Goal: Task Accomplishment & Management: Complete application form

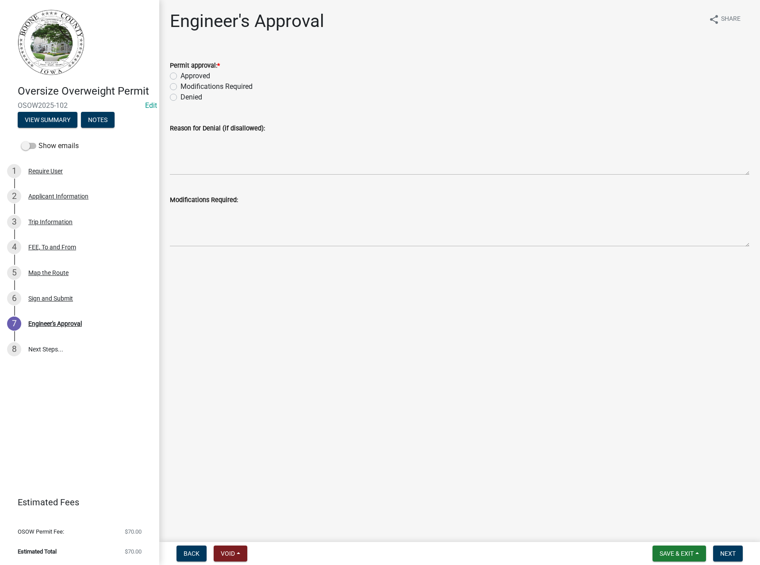
click at [197, 72] on label "Approved" at bounding box center [196, 76] width 30 height 11
click at [186, 72] on input "Approved" at bounding box center [184, 74] width 6 height 6
radio input "true"
click at [734, 556] on span "Next" at bounding box center [727, 553] width 15 height 7
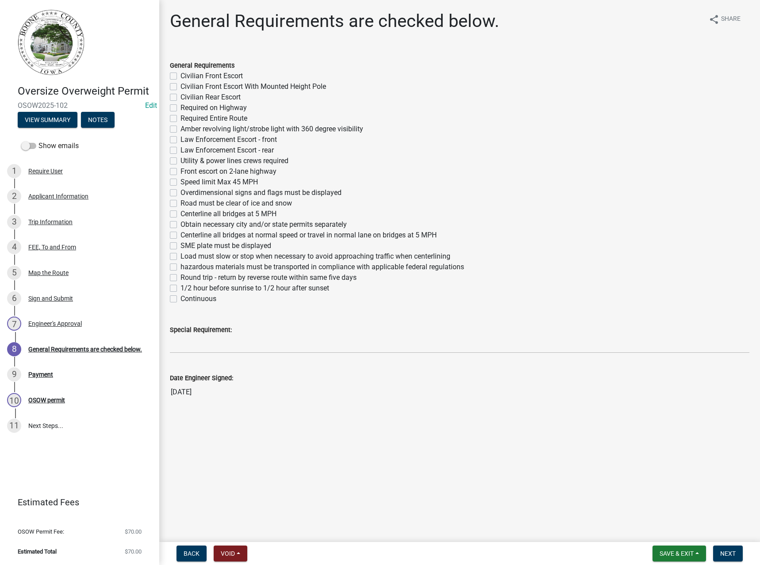
click at [207, 118] on label "Required Entire Route" at bounding box center [214, 118] width 67 height 11
click at [186, 118] on input "Required Entire Route" at bounding box center [184, 116] width 6 height 6
checkbox input "true"
checkbox input "false"
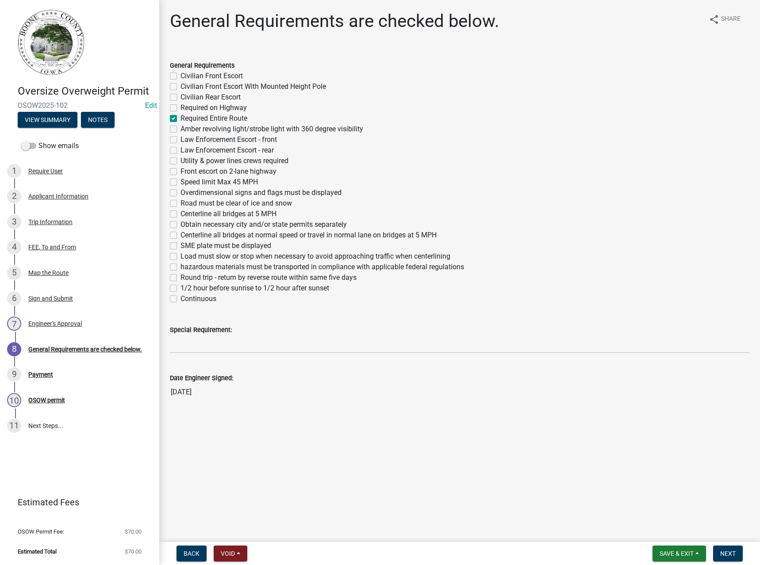
checkbox input "false"
checkbox input "true"
checkbox input "false"
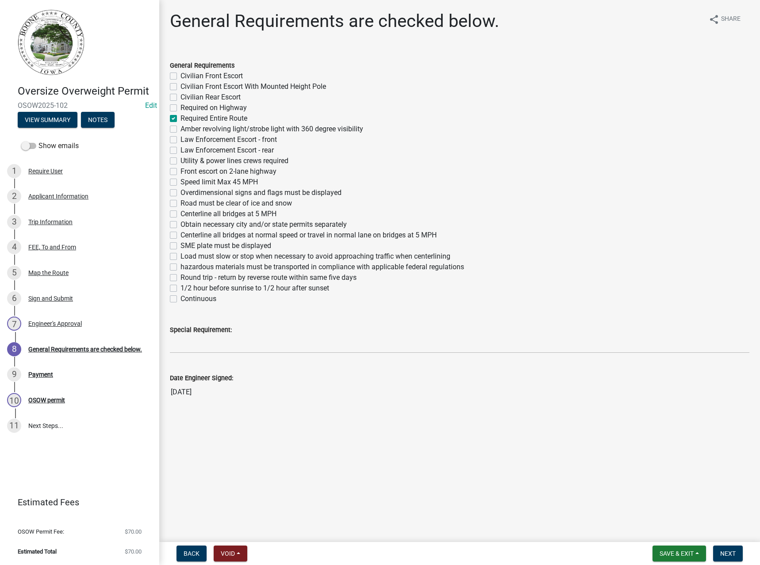
checkbox input "false"
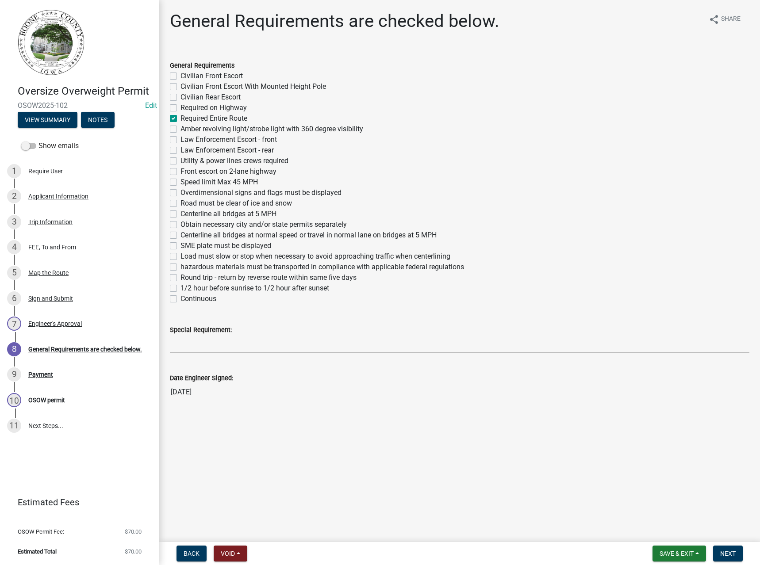
checkbox input "false"
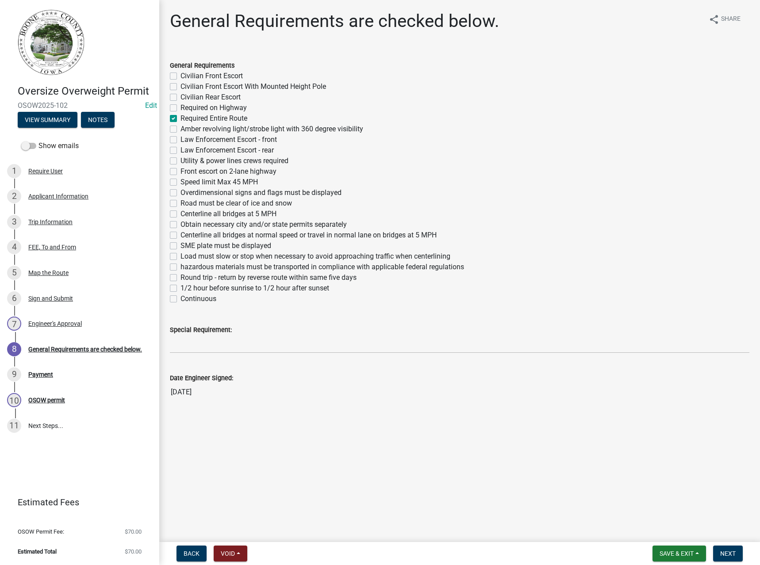
checkbox input "false"
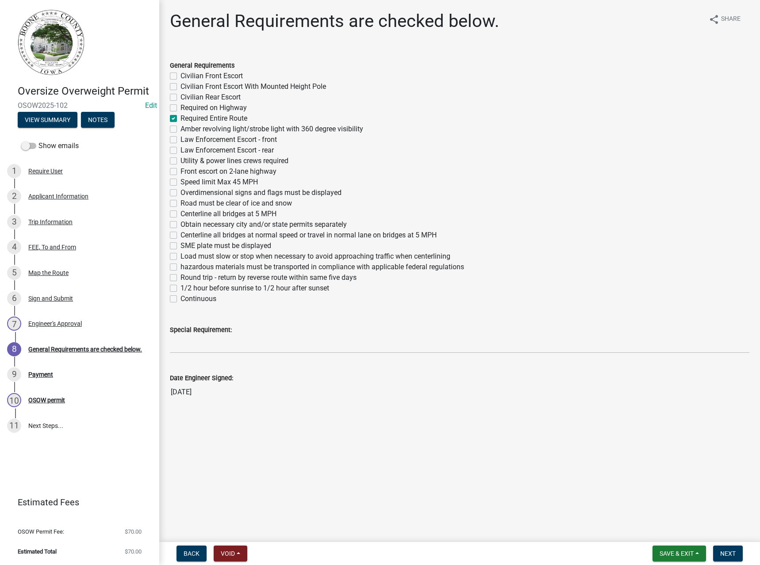
click at [227, 223] on label "Obtain necessary city and/or state permits separately" at bounding box center [264, 224] width 166 height 11
click at [186, 223] on input "Obtain necessary city and/or state permits separately" at bounding box center [184, 222] width 6 height 6
checkbox input "true"
checkbox input "false"
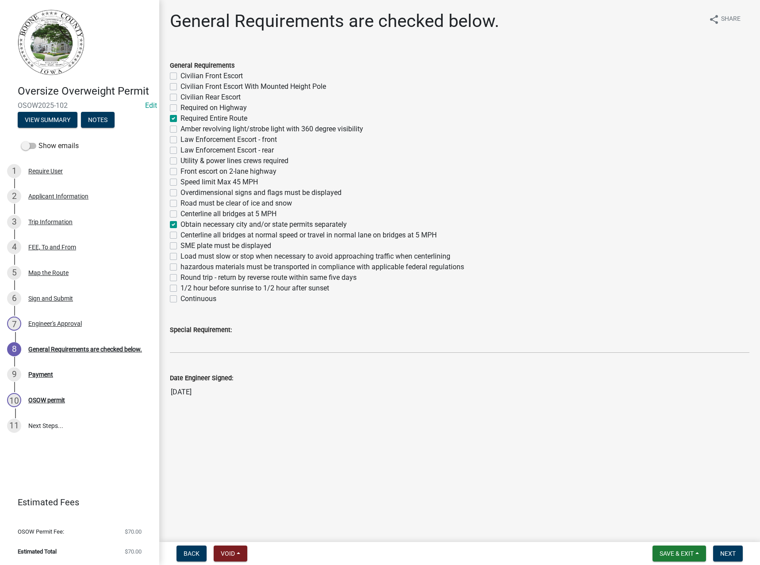
checkbox input "false"
checkbox input "true"
checkbox input "false"
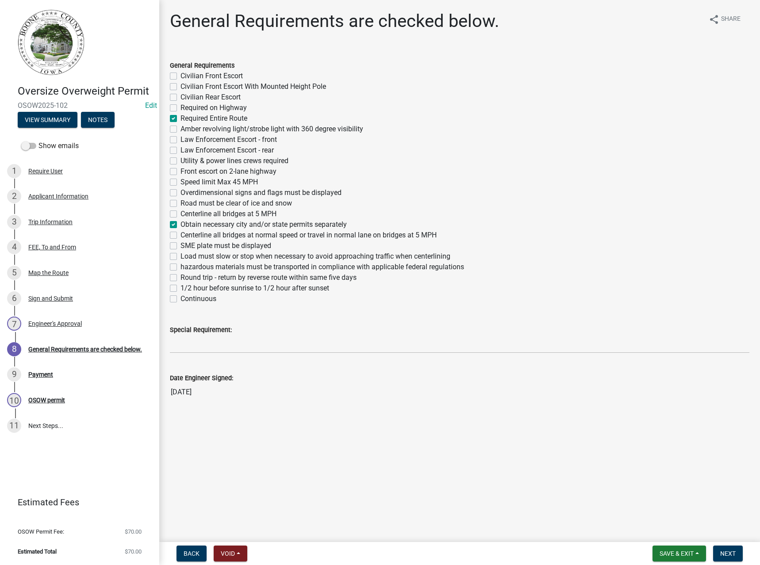
checkbox input "false"
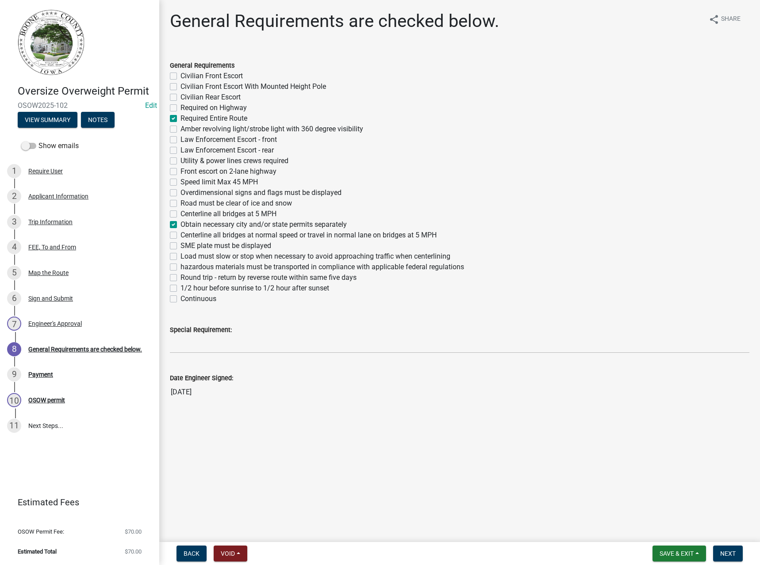
checkbox input "false"
checkbox input "true"
checkbox input "false"
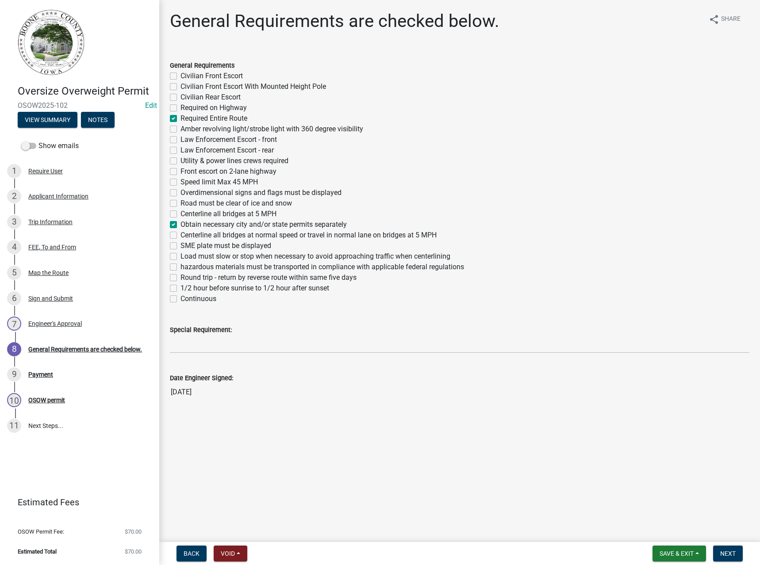
checkbox input "false"
click at [193, 300] on label "Continuous" at bounding box center [199, 299] width 36 height 11
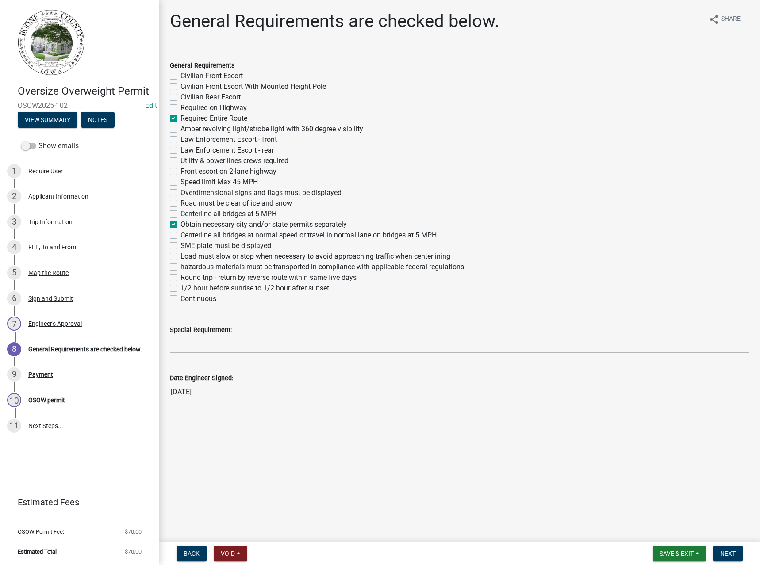
click at [186, 300] on input "Continuous" at bounding box center [184, 297] width 6 height 6
checkbox input "true"
checkbox input "false"
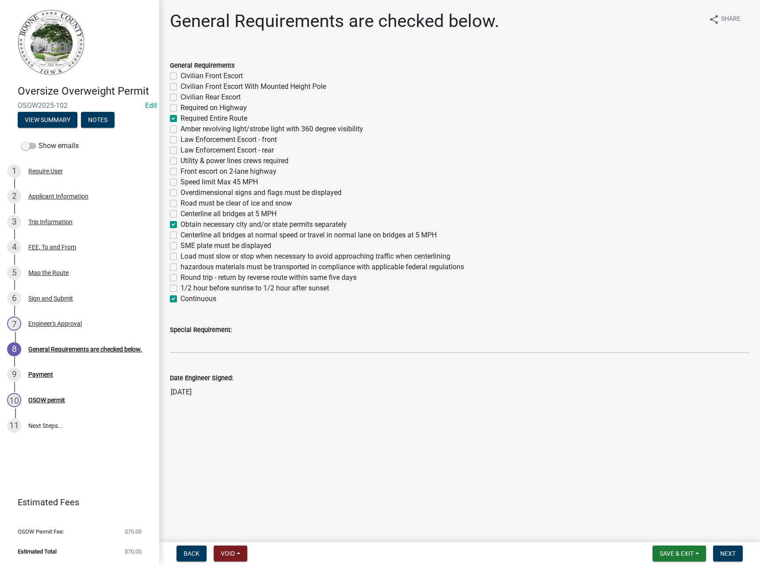
checkbox input "false"
checkbox input "true"
checkbox input "false"
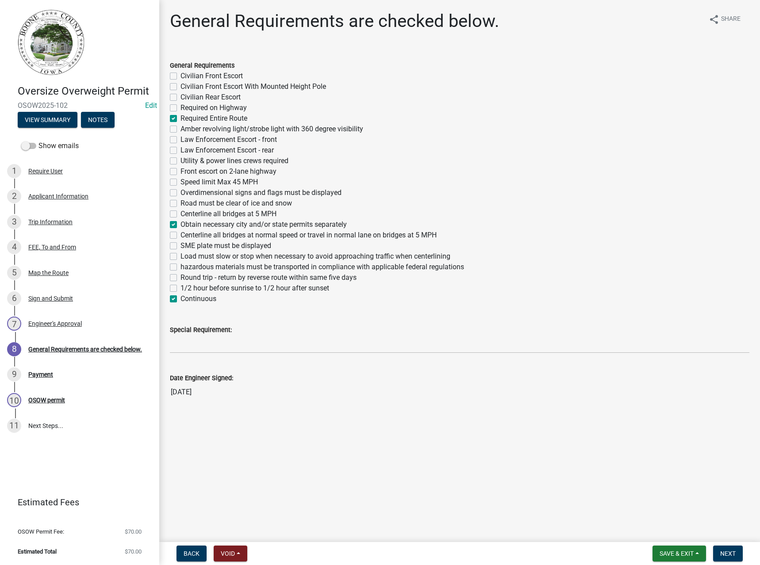
checkbox input "false"
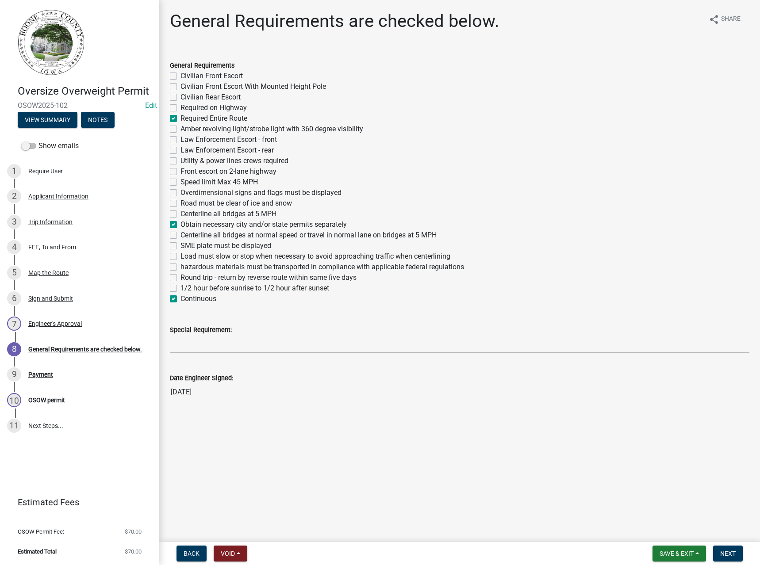
checkbox input "false"
checkbox input "true"
checkbox input "false"
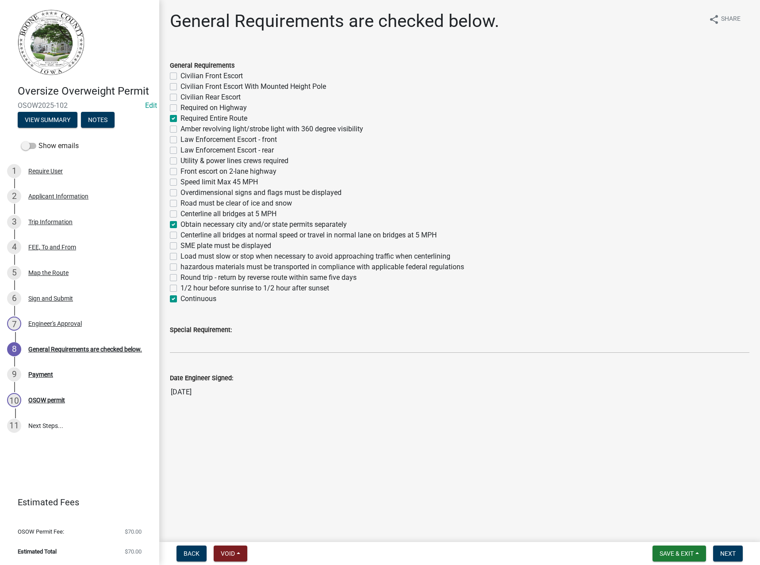
checkbox input "false"
checkbox input "true"
click at [201, 276] on label "Round trip - return by reverse route within same five days" at bounding box center [269, 278] width 176 height 11
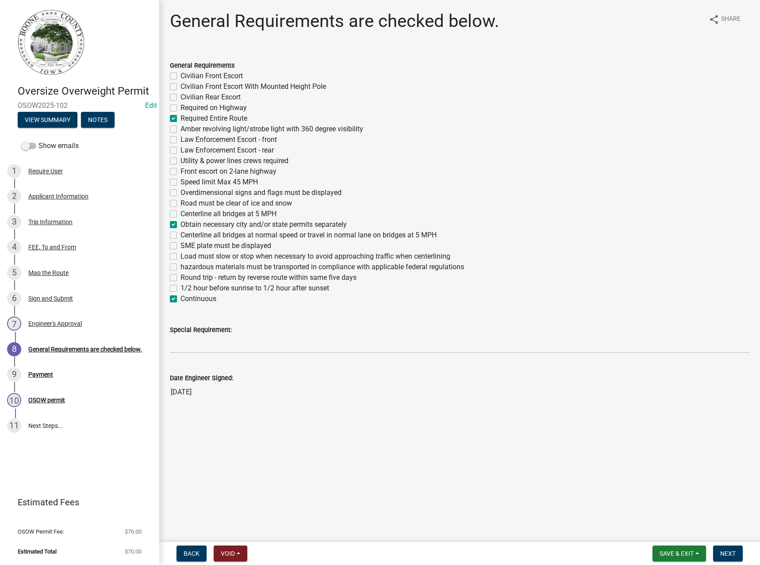
click at [186, 276] on input "Round trip - return by reverse route within same five days" at bounding box center [184, 276] width 6 height 6
checkbox input "true"
checkbox input "false"
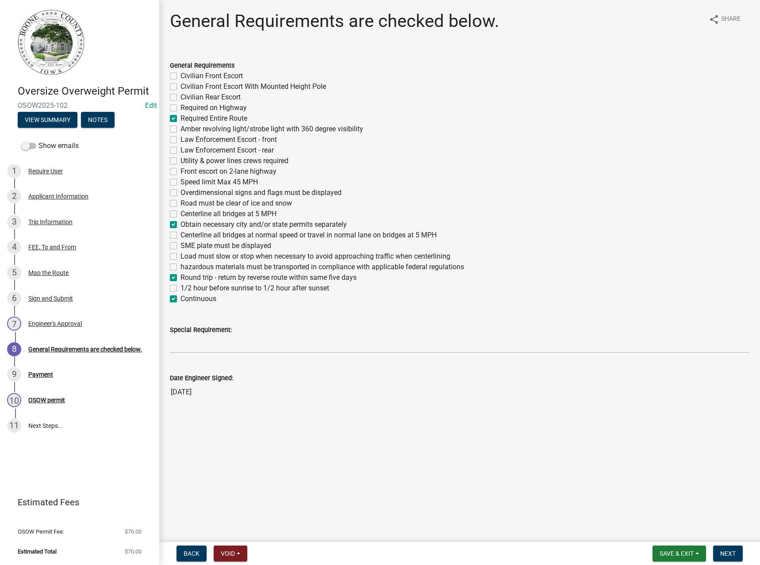
checkbox input "false"
checkbox input "true"
checkbox input "false"
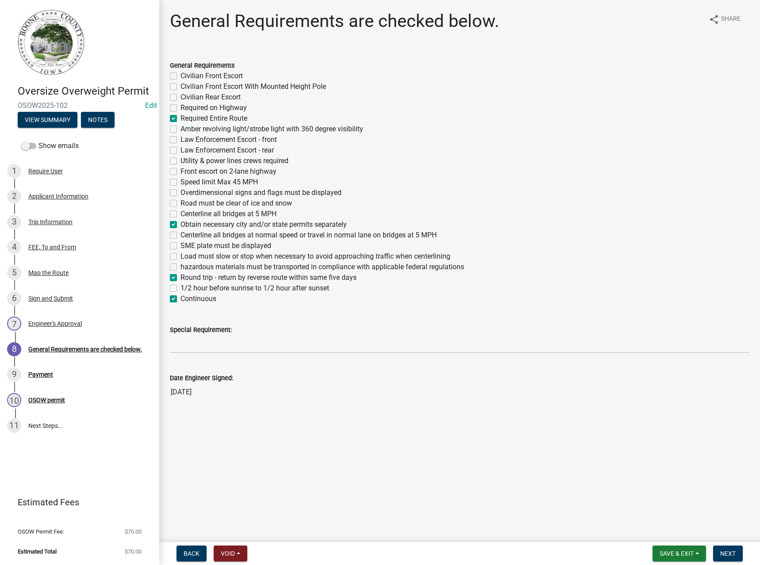
checkbox input "false"
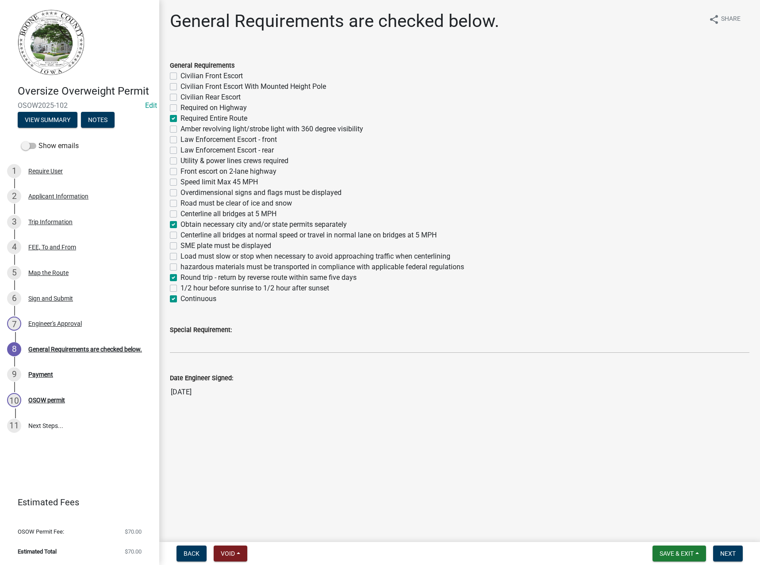
checkbox input "false"
checkbox input "true"
checkbox input "false"
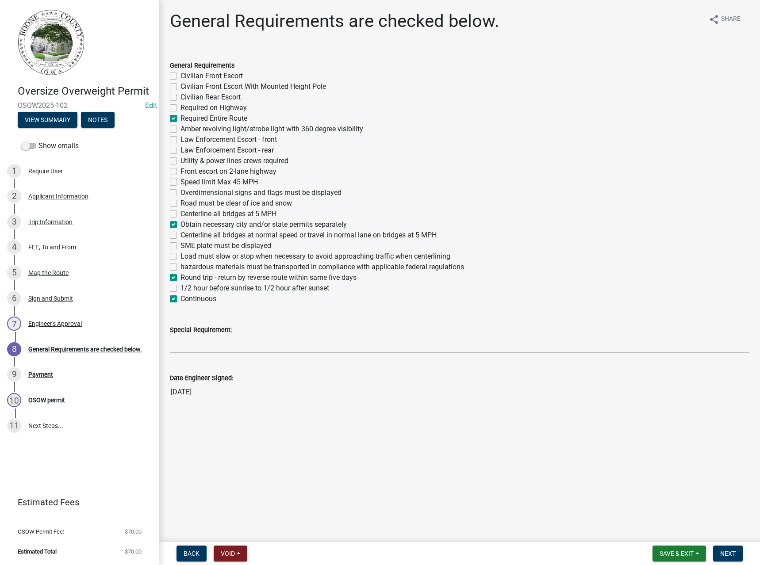
checkbox input "false"
checkbox input "true"
checkbox input "false"
checkbox input "true"
click at [723, 552] on span "Next" at bounding box center [727, 553] width 15 height 7
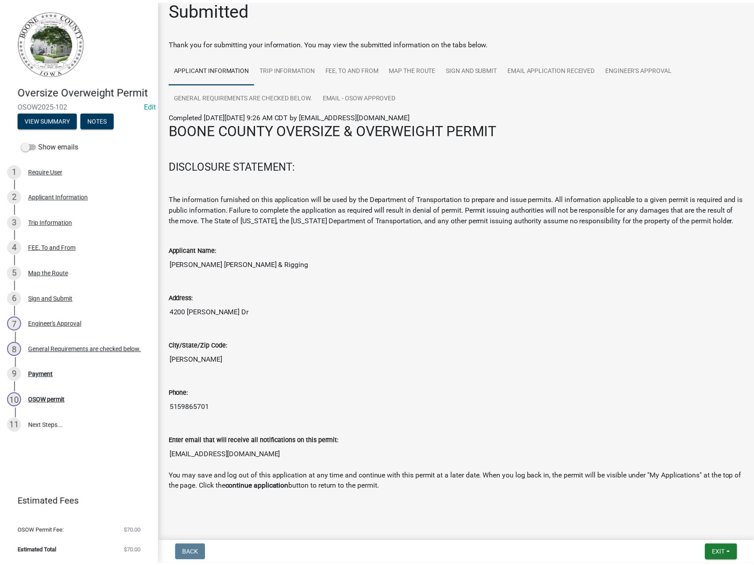
scroll to position [18, 0]
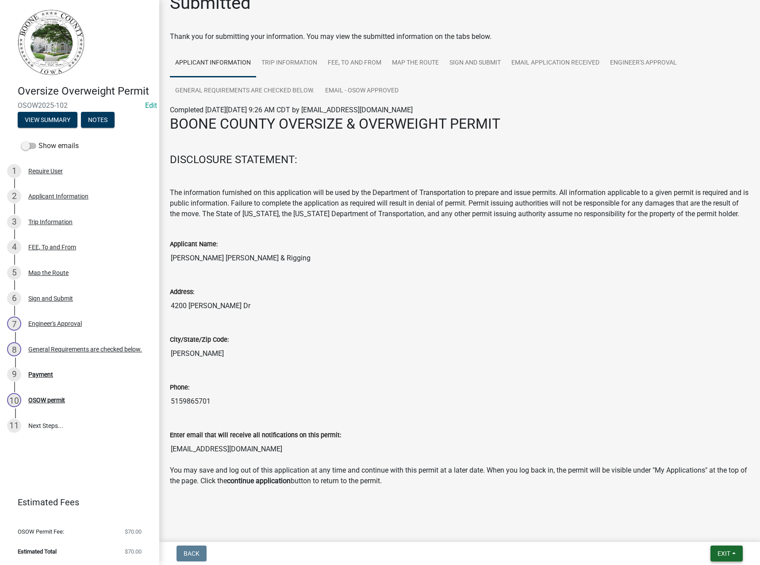
click at [726, 554] on span "Exit" at bounding box center [724, 553] width 13 height 7
click at [697, 531] on button "Save & Exit" at bounding box center [707, 530] width 71 height 21
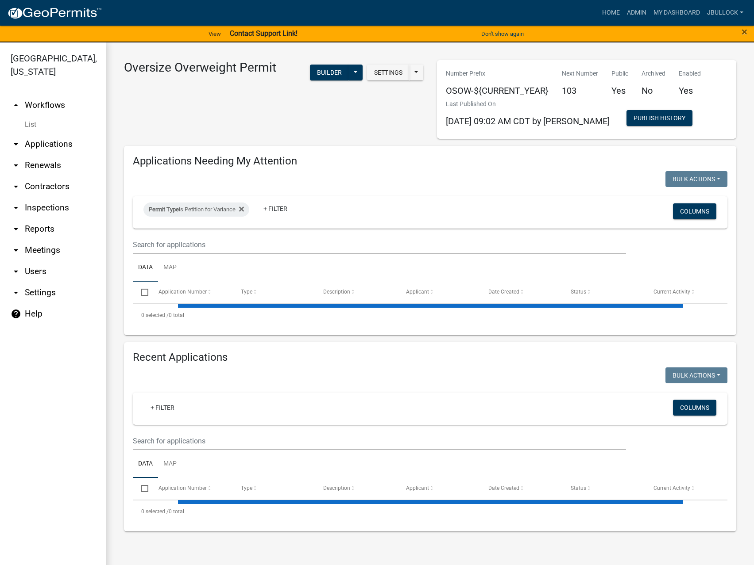
click at [45, 134] on link "arrow_drop_down Applications" at bounding box center [53, 144] width 106 height 21
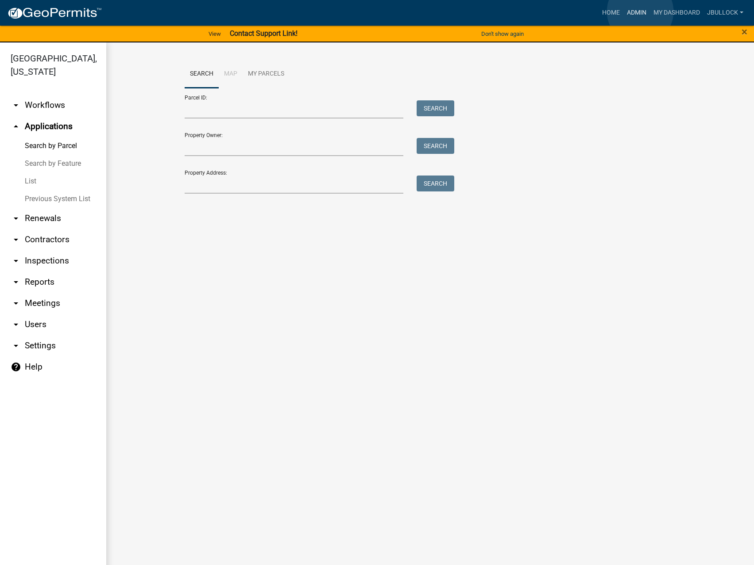
click at [640, 12] on link "Admin" at bounding box center [636, 12] width 27 height 17
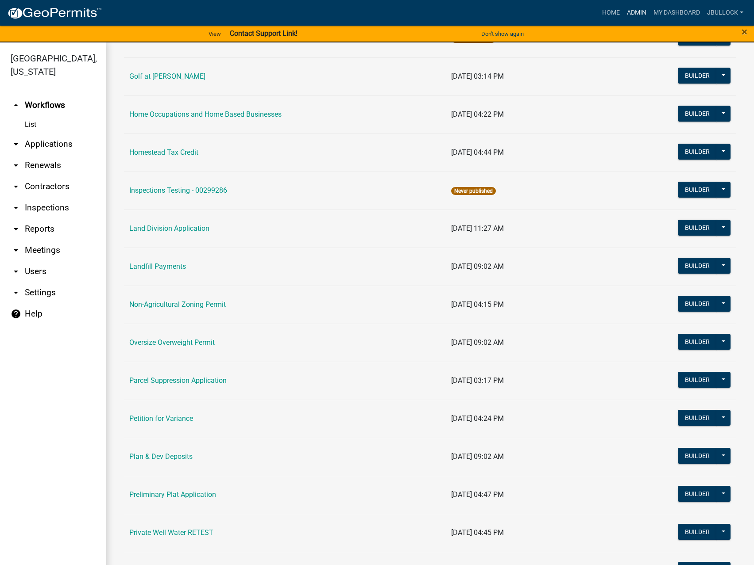
scroll to position [619, 0]
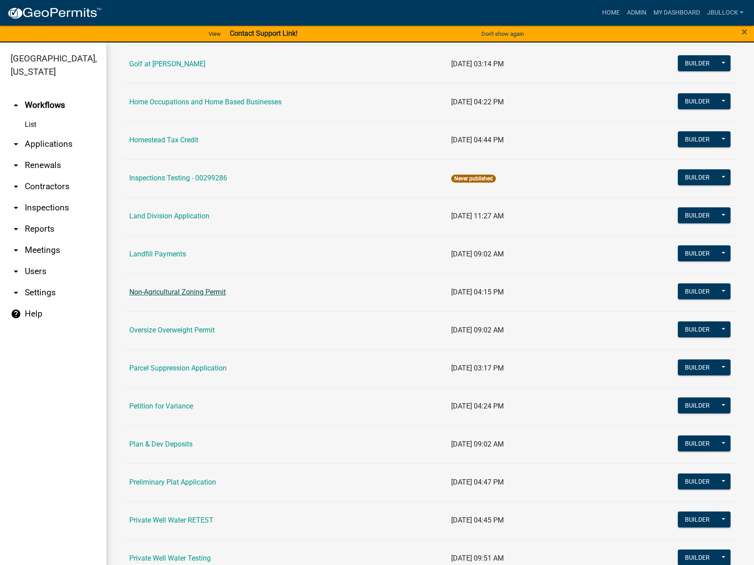
click at [177, 288] on link "Non-Agricultural Zoning Permit" at bounding box center [177, 292] width 96 height 8
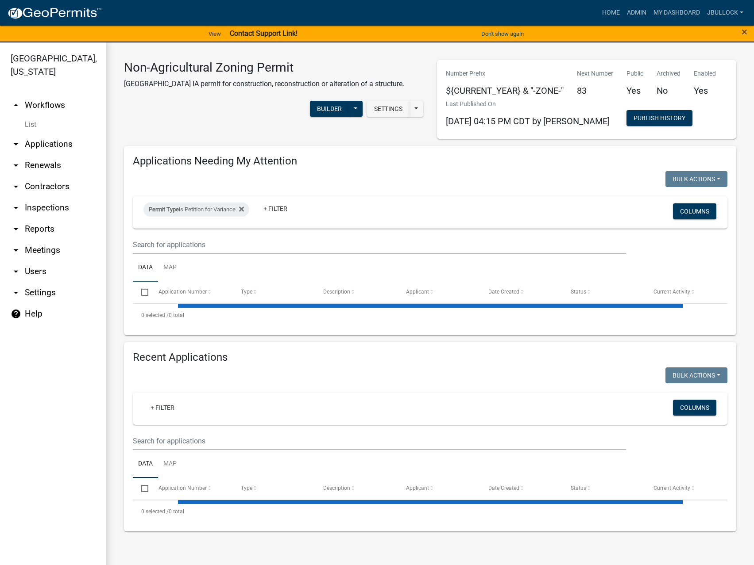
scroll to position [8, 0]
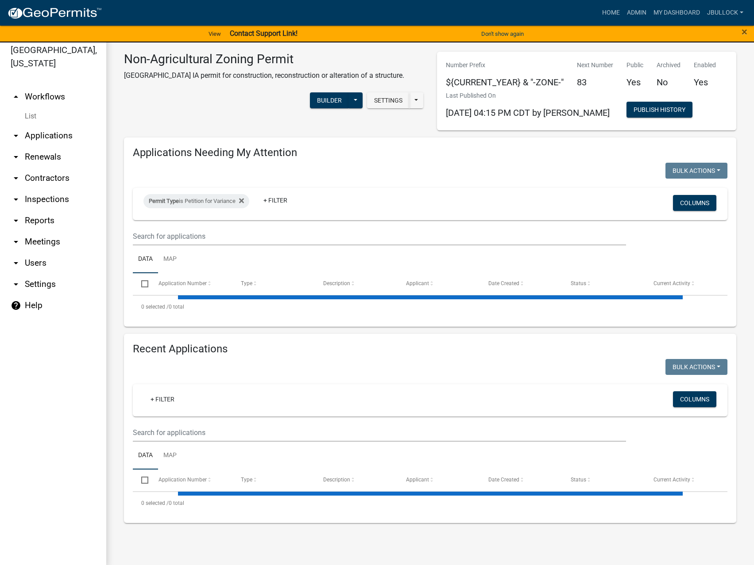
select select "3: 100"
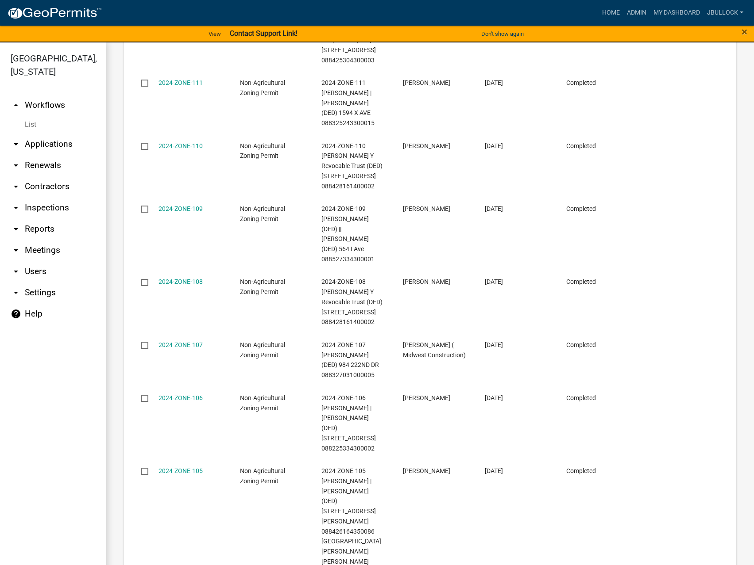
scroll to position [6318, 0]
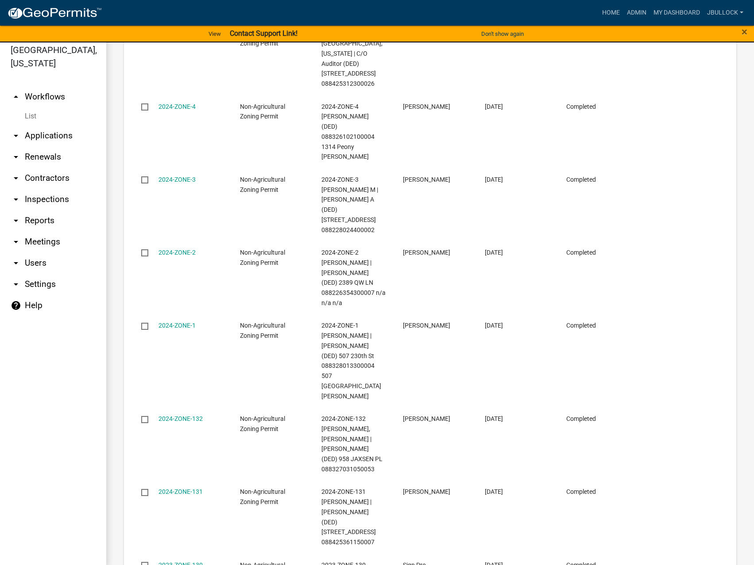
scroll to position [11, 0]
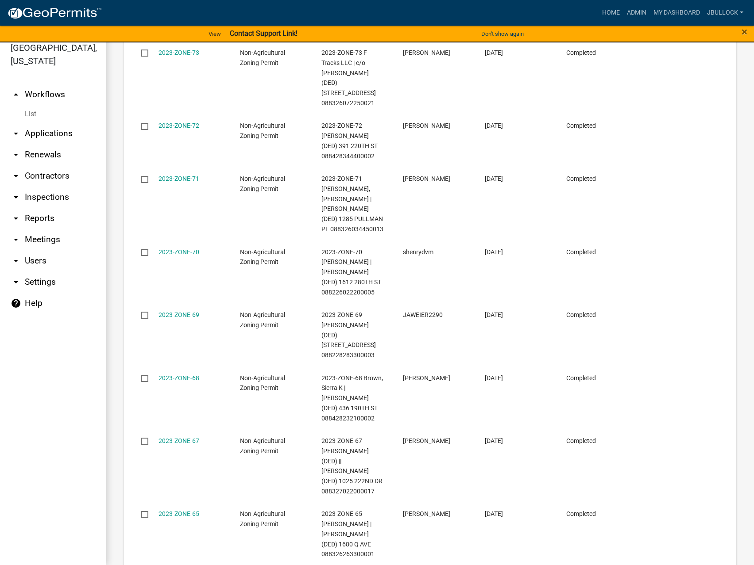
scroll to position [3160, 0]
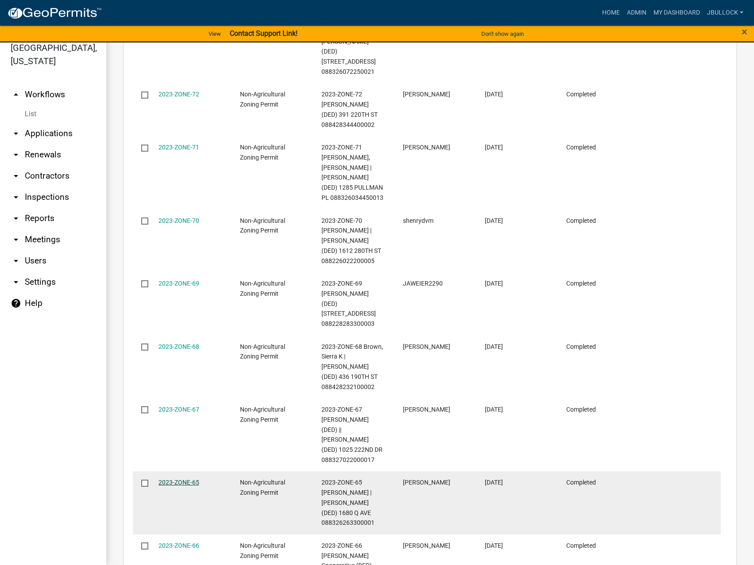
click at [181, 479] on link "2023-ZONE-65" at bounding box center [178, 482] width 41 height 7
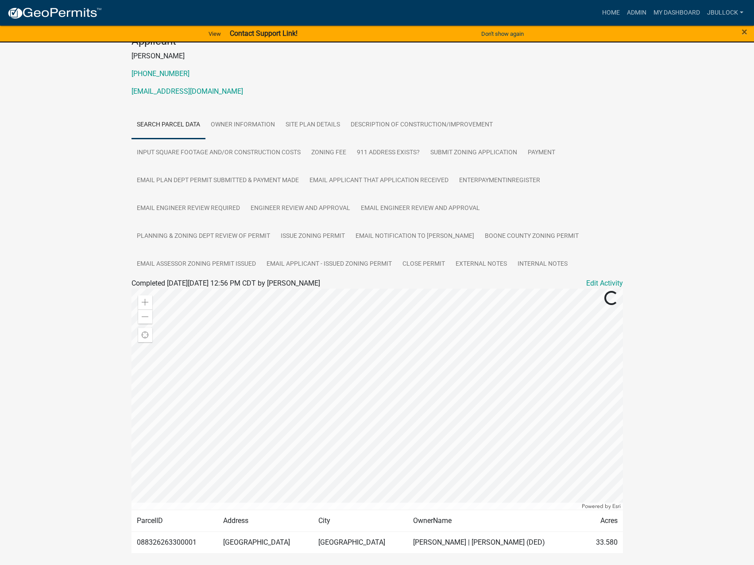
scroll to position [131, 0]
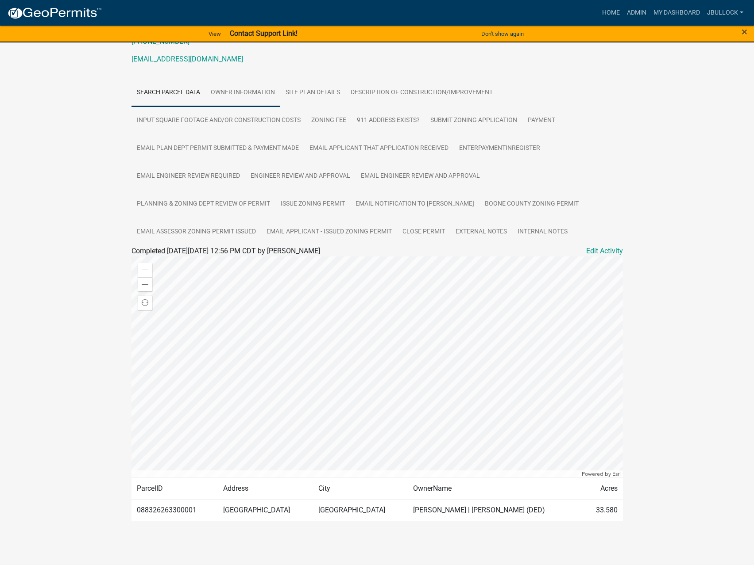
click at [235, 92] on link "Owner Information" at bounding box center [242, 93] width 75 height 28
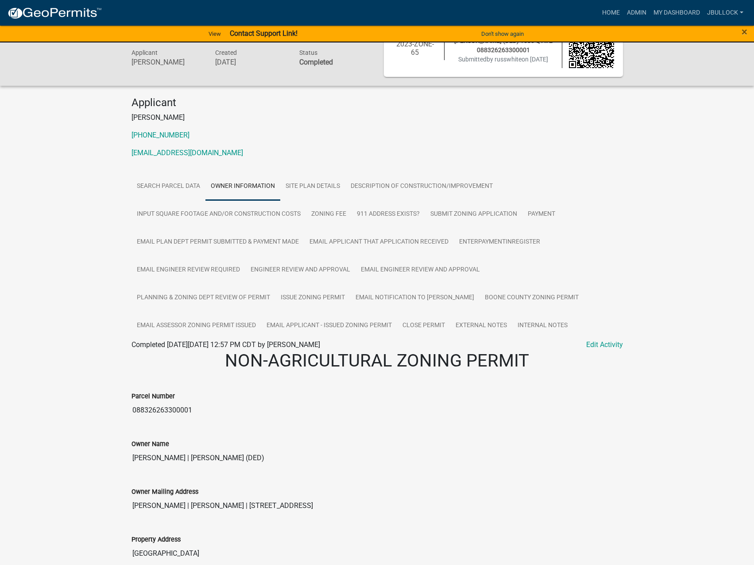
scroll to position [81, 0]
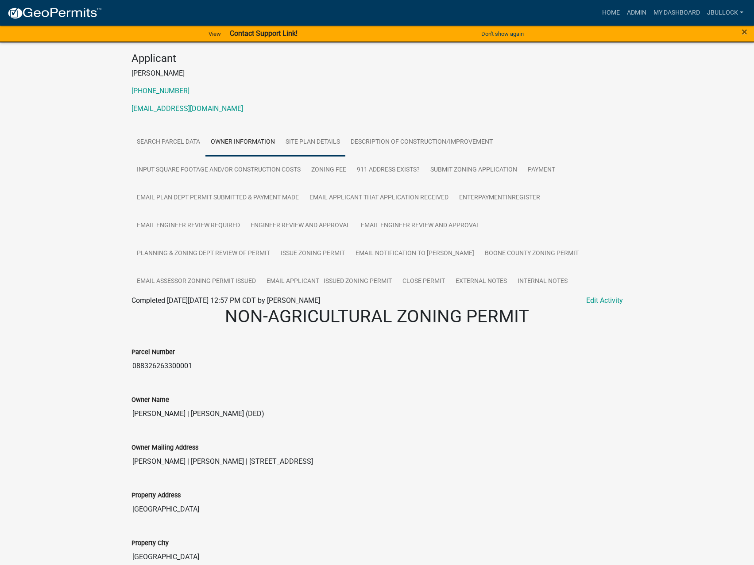
click at [301, 141] on link "Site Plan Details" at bounding box center [312, 142] width 65 height 28
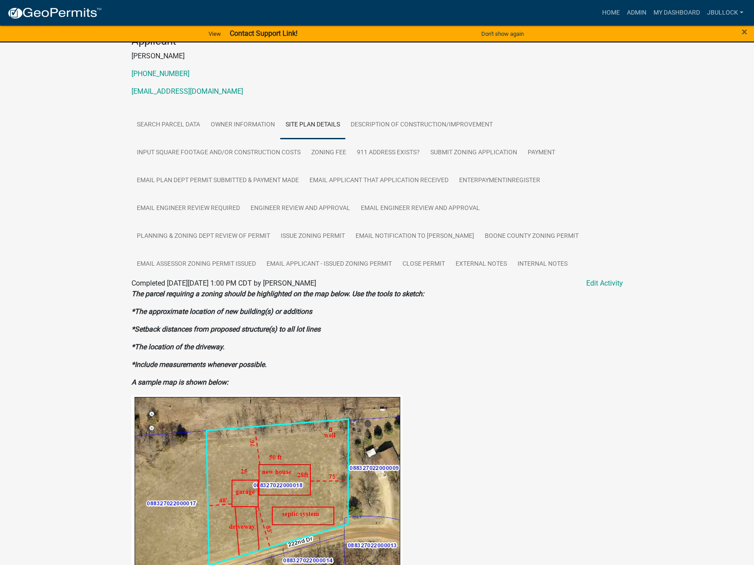
scroll to position [28, 0]
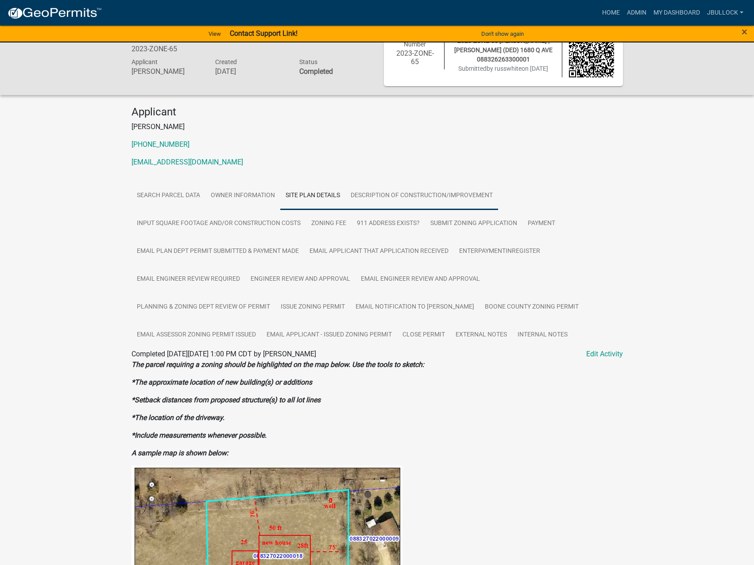
click at [383, 195] on link "Description of Construction/Improvement" at bounding box center [421, 196] width 153 height 28
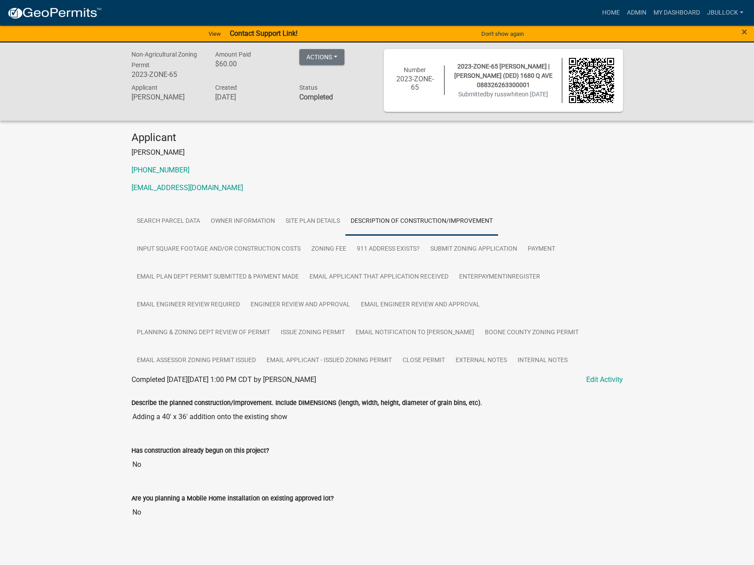
scroll to position [3, 0]
click at [237, 254] on link "Input Square Footage and/or Construction Costs" at bounding box center [218, 249] width 174 height 28
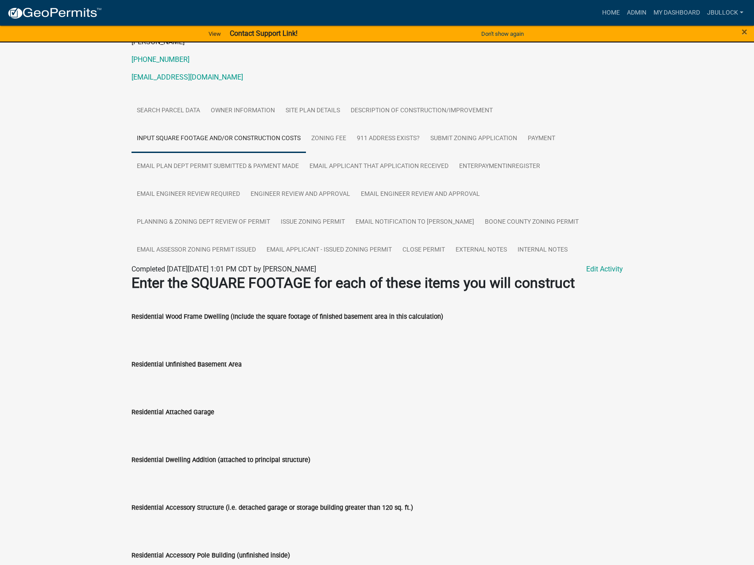
scroll to position [0, 0]
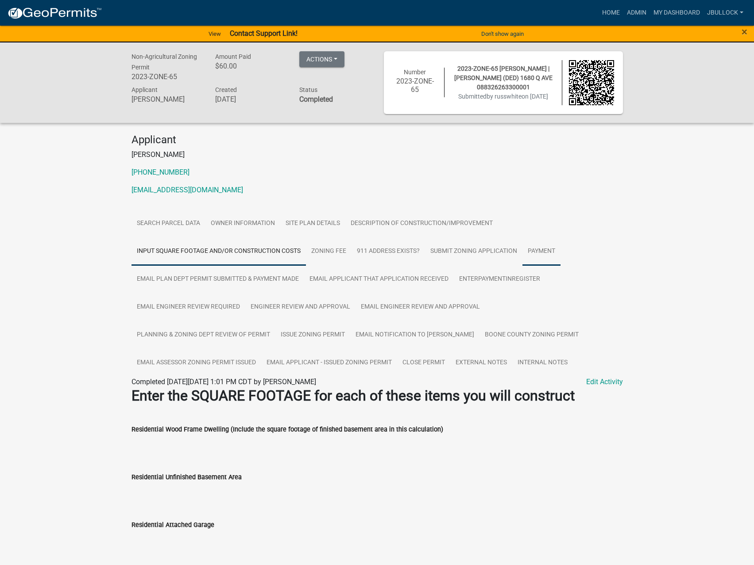
click at [541, 247] on link "Payment" at bounding box center [541, 252] width 38 height 28
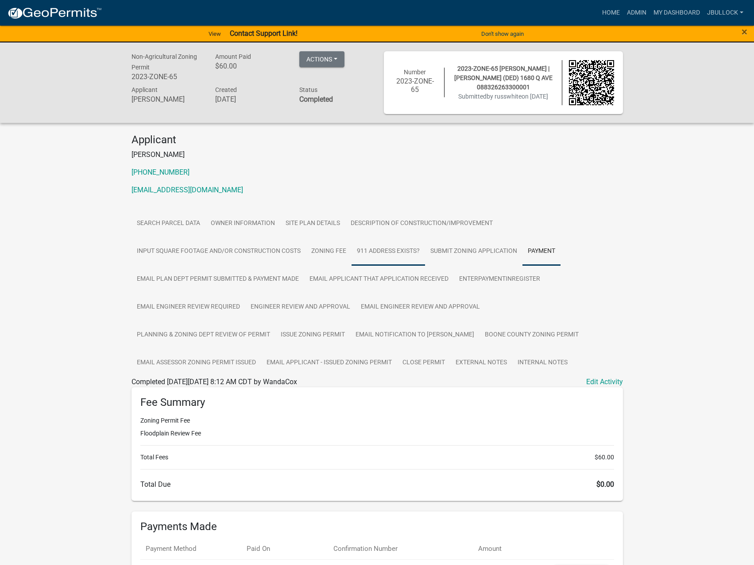
click at [372, 252] on link "911 Address Exists?" at bounding box center [387, 252] width 73 height 28
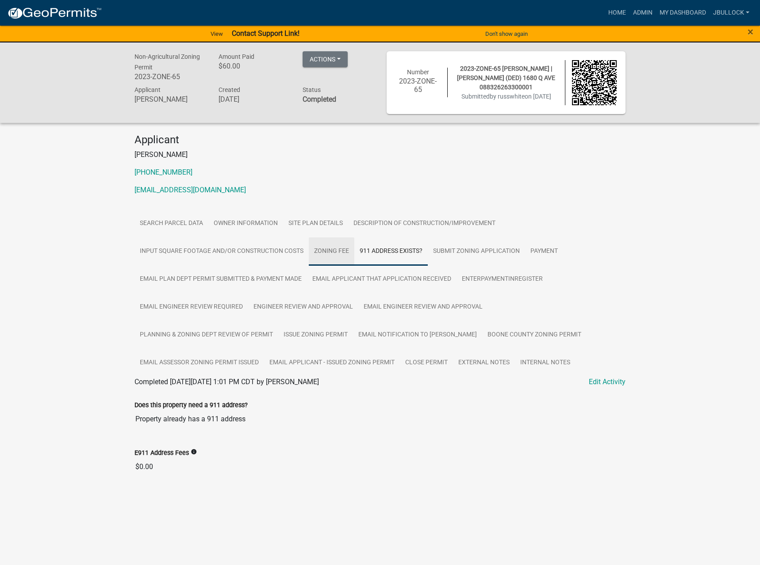
click at [332, 253] on link "Zoning Fee" at bounding box center [332, 252] width 46 height 28
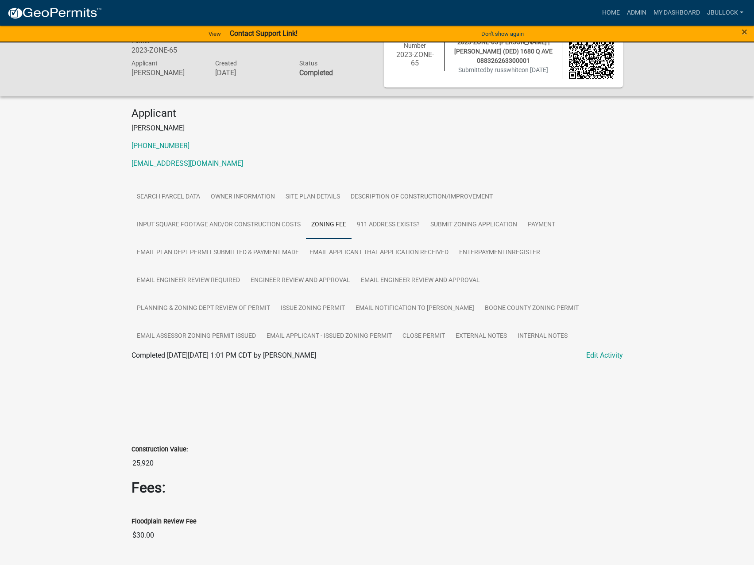
scroll to position [13, 0]
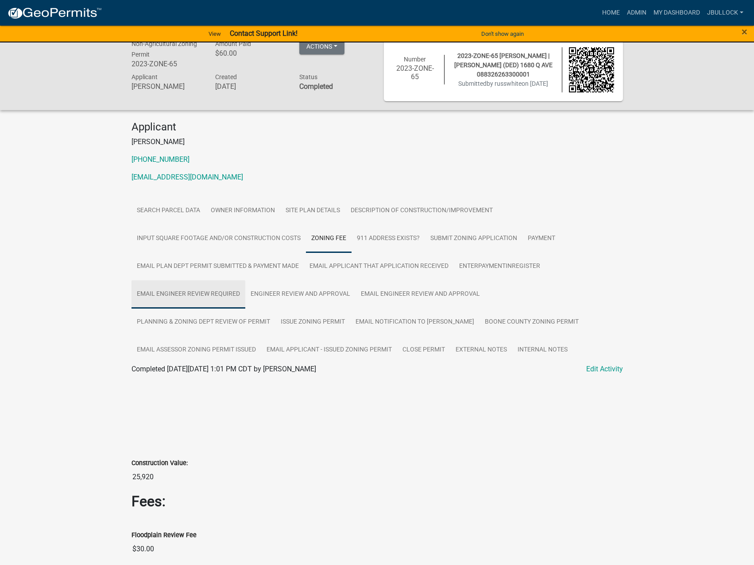
click at [191, 295] on link "Email Engineer review required" at bounding box center [188, 295] width 114 height 28
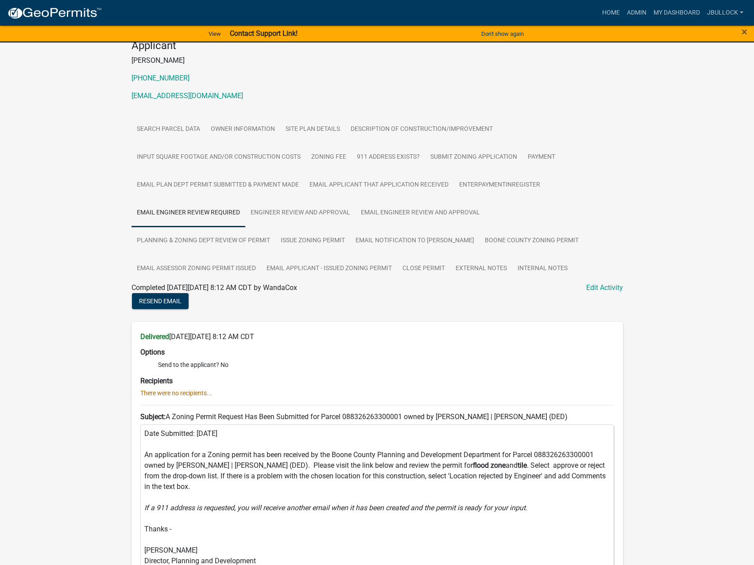
scroll to position [22, 0]
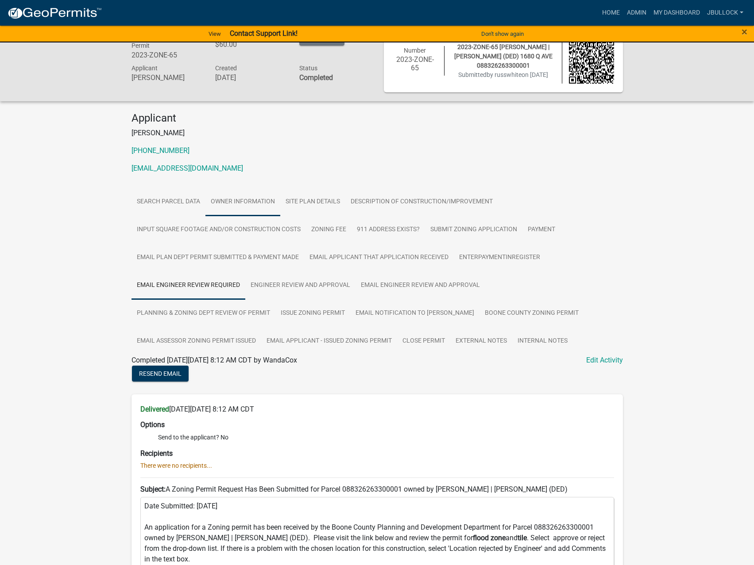
click at [213, 202] on link "Owner Information" at bounding box center [242, 202] width 75 height 28
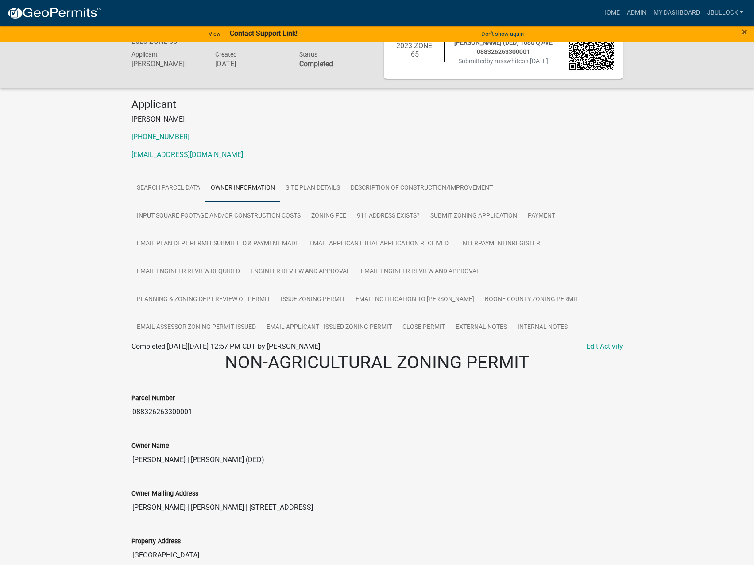
scroll to position [0, 0]
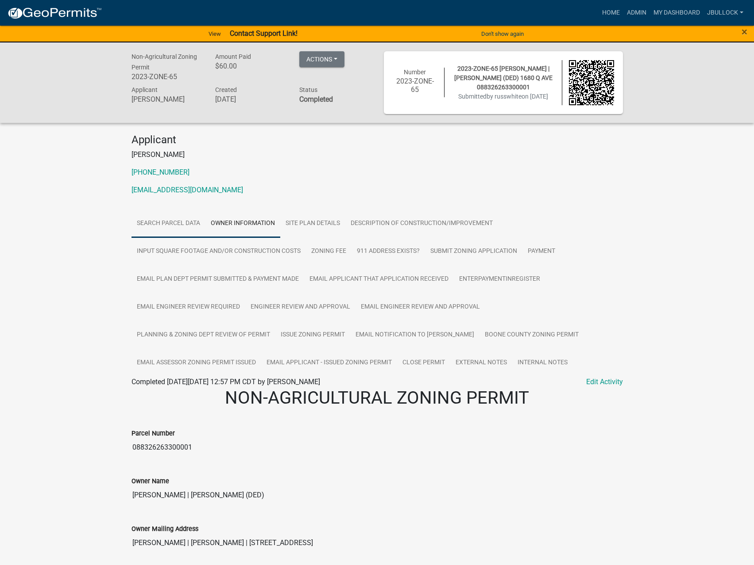
click at [157, 224] on link "Search Parcel Data" at bounding box center [168, 224] width 74 height 28
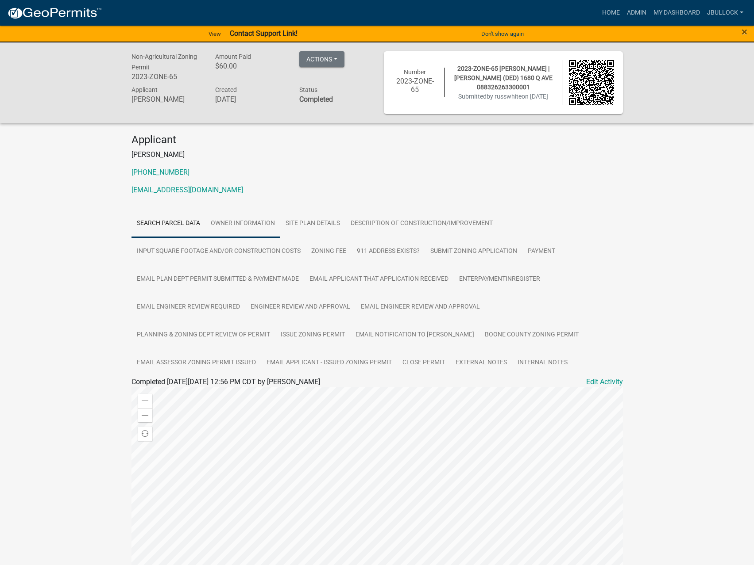
click at [246, 215] on link "Owner Information" at bounding box center [242, 224] width 75 height 28
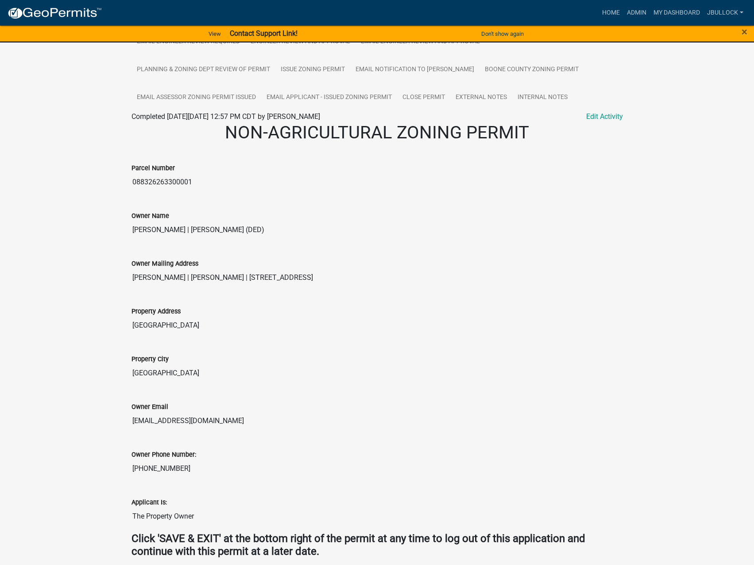
scroll to position [303, 0]
